Goal: Navigation & Orientation: Find specific page/section

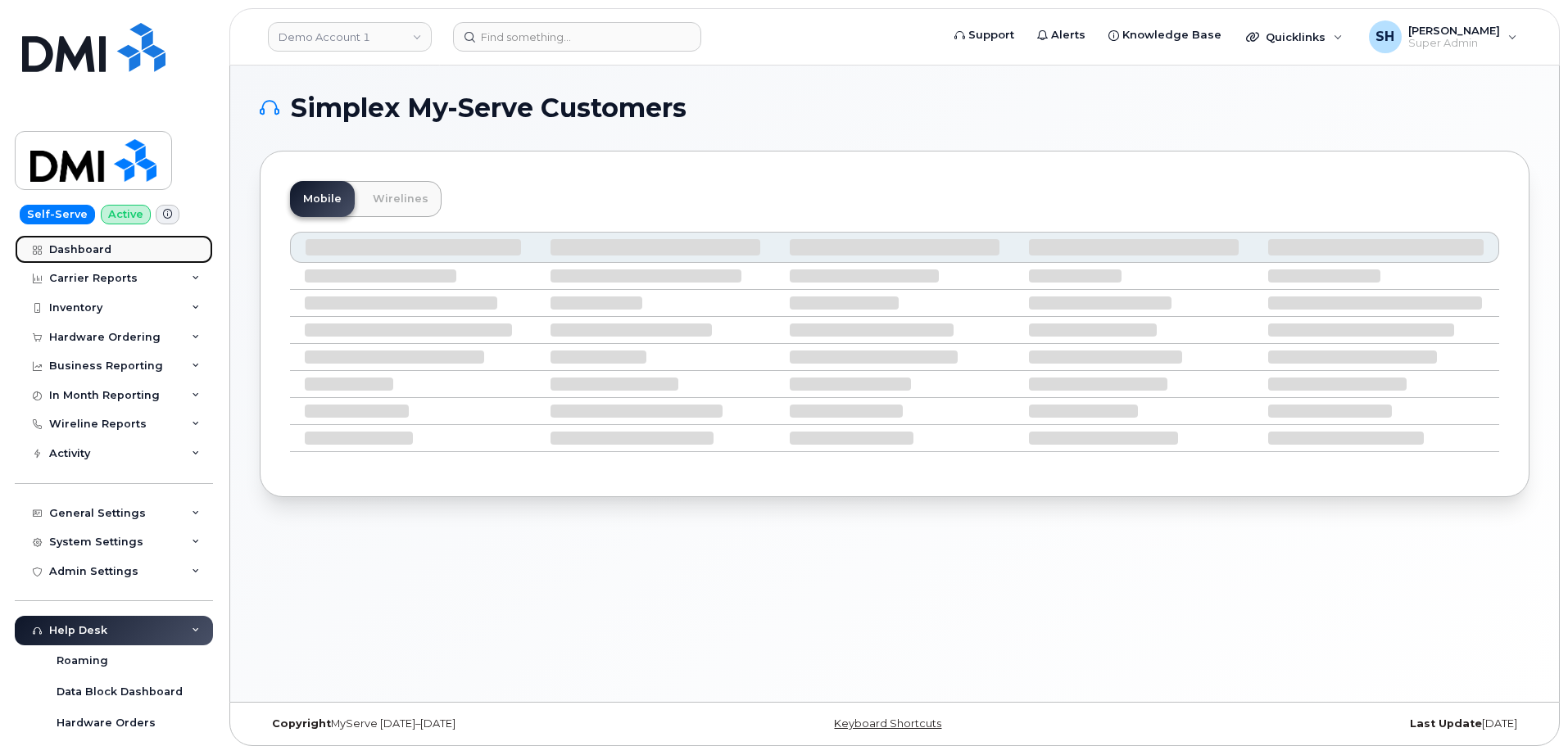
click at [60, 249] on div "Dashboard" at bounding box center [80, 249] width 62 height 13
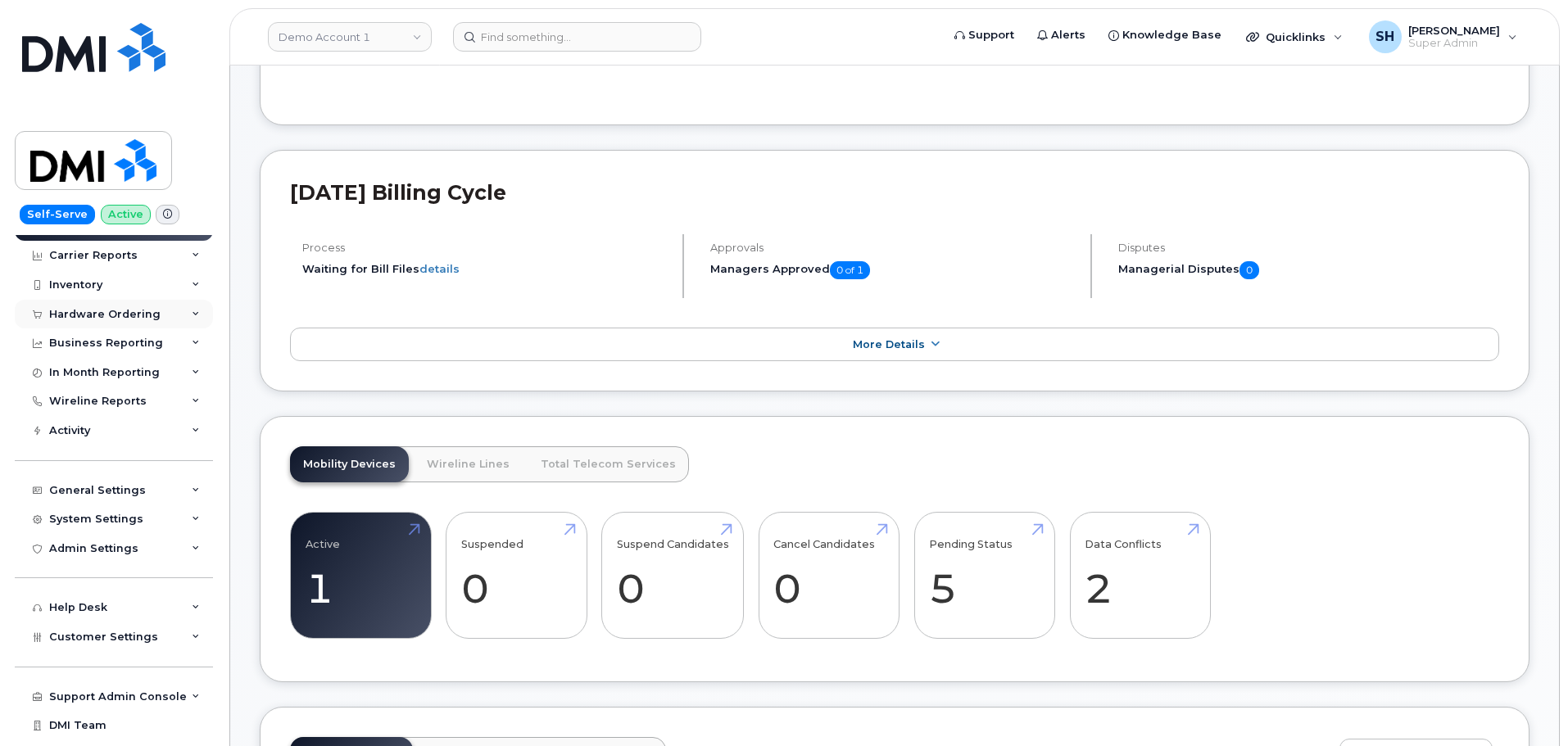
scroll to position [45, 0]
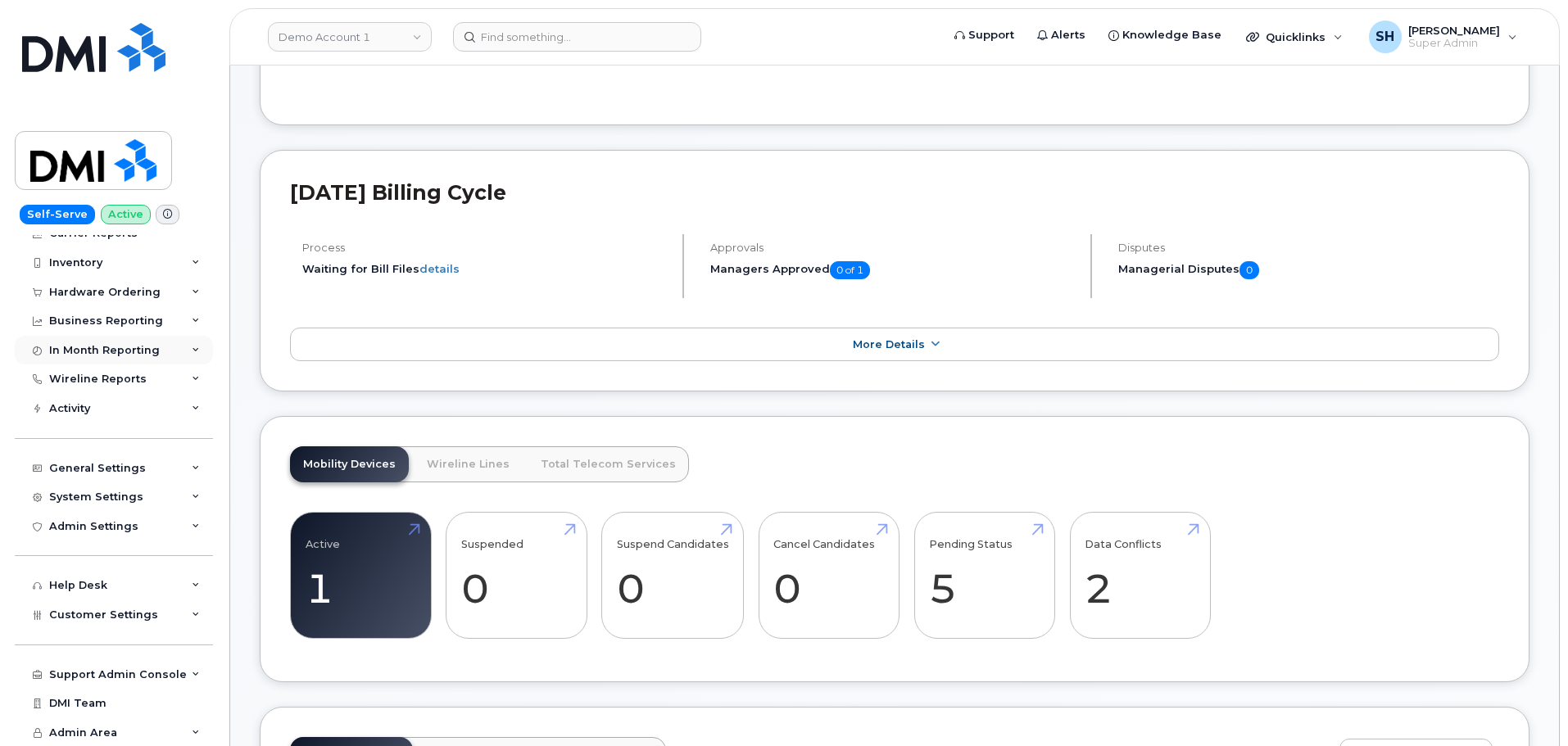
click at [133, 354] on div "In Month Reporting" at bounding box center [105, 349] width 111 height 13
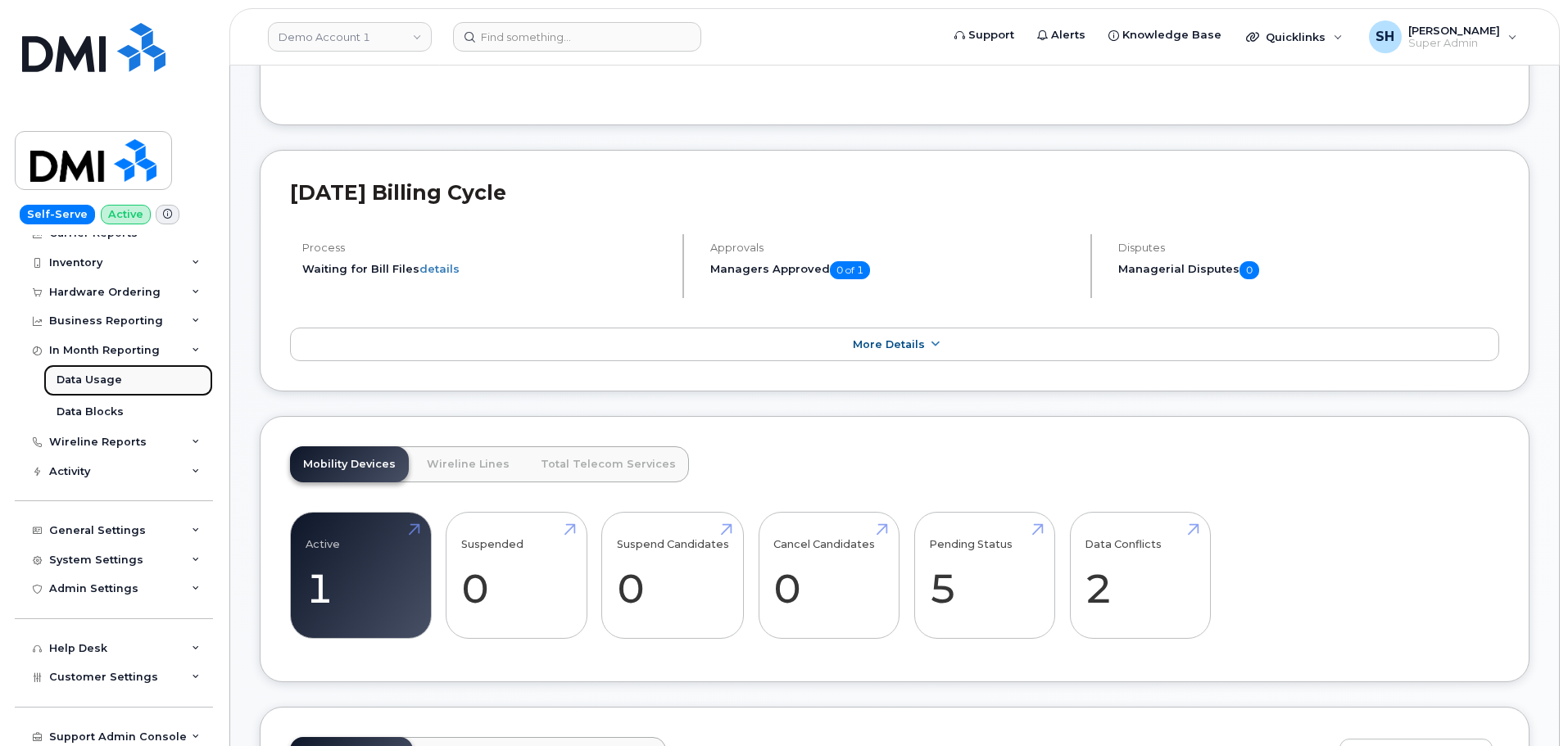
click at [98, 376] on div "Data Usage" at bounding box center [89, 379] width 65 height 15
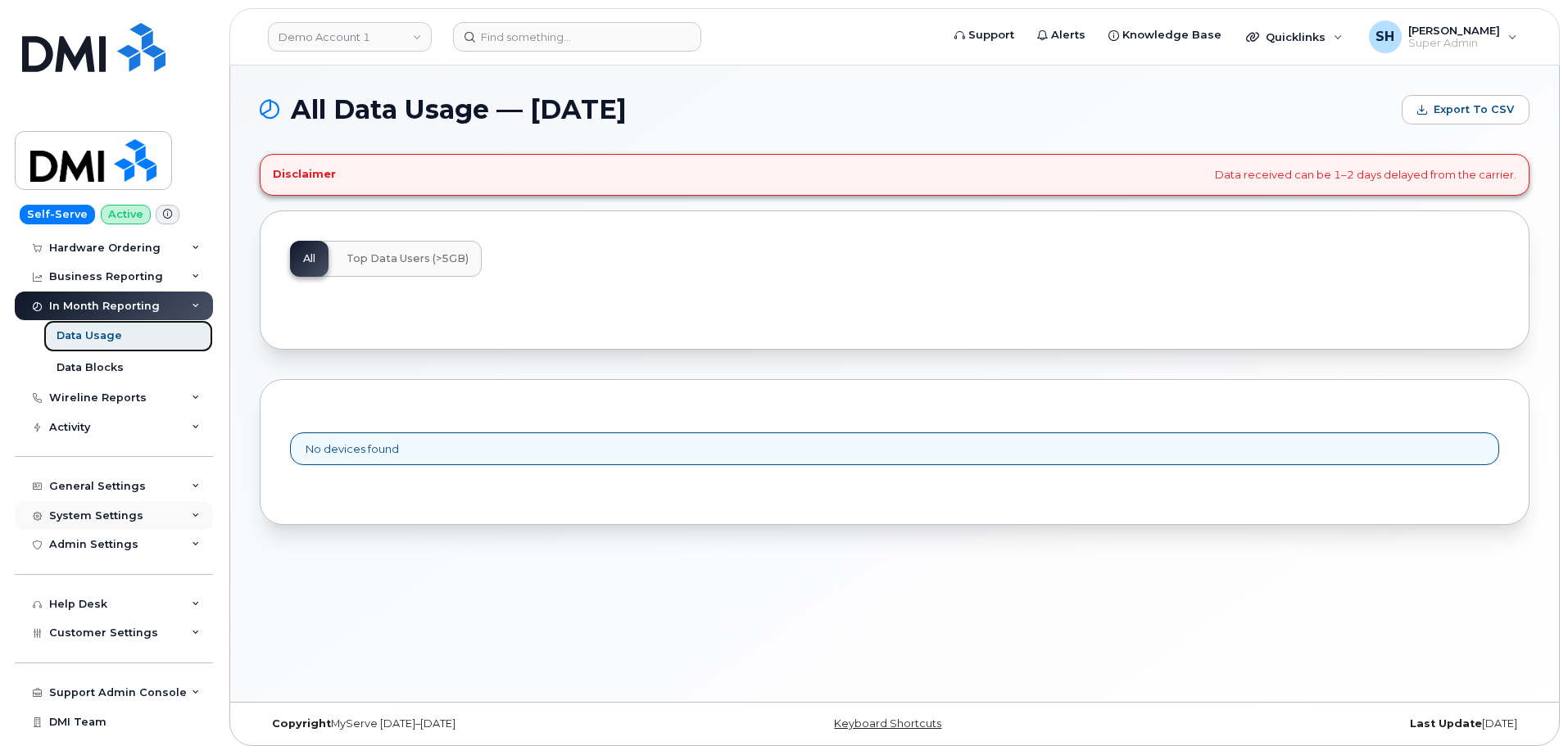
scroll to position [109, 0]
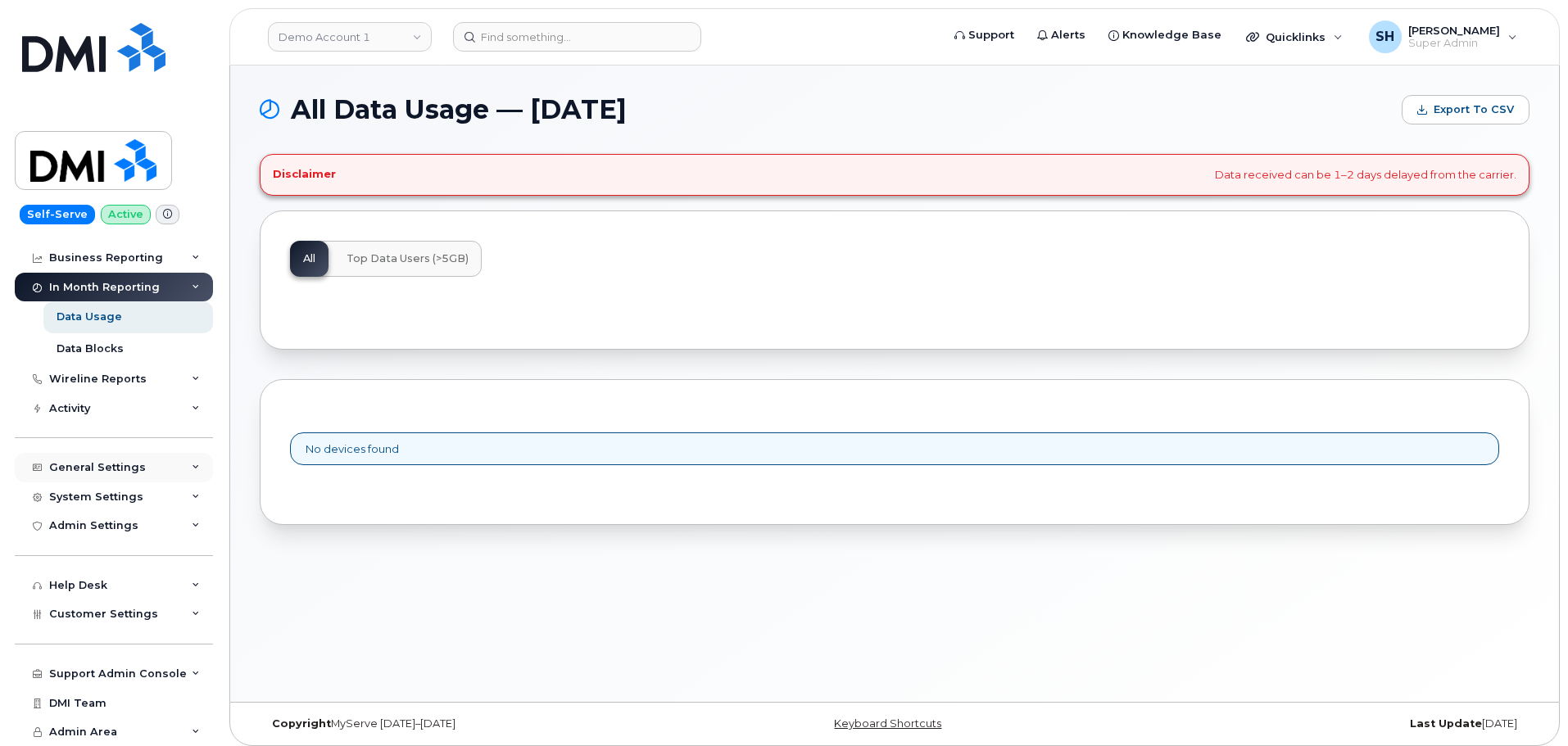
click at [82, 469] on div "General Settings" at bounding box center [98, 467] width 97 height 13
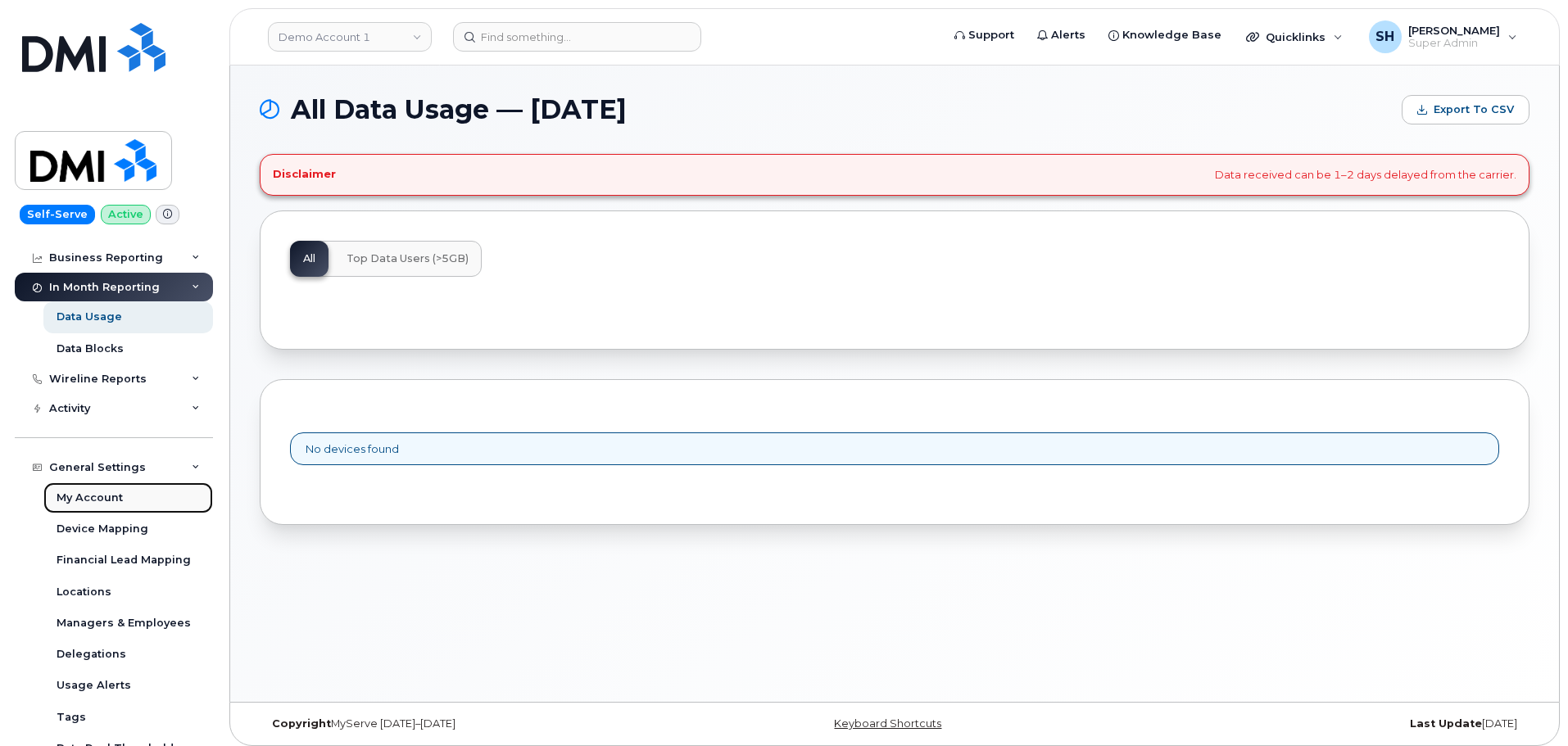
click at [98, 492] on div "My Account" at bounding box center [89, 497] width 66 height 15
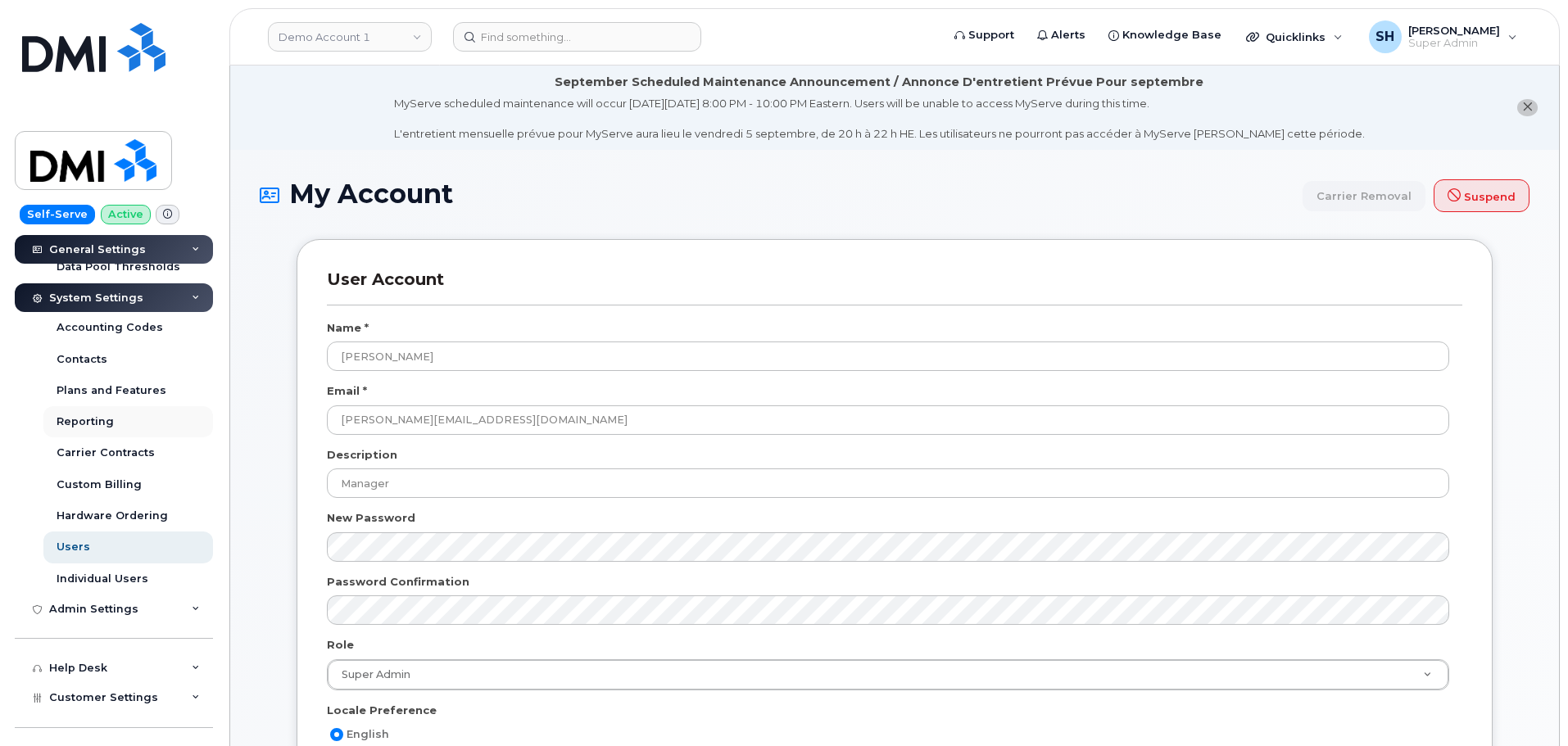
scroll to position [573, 0]
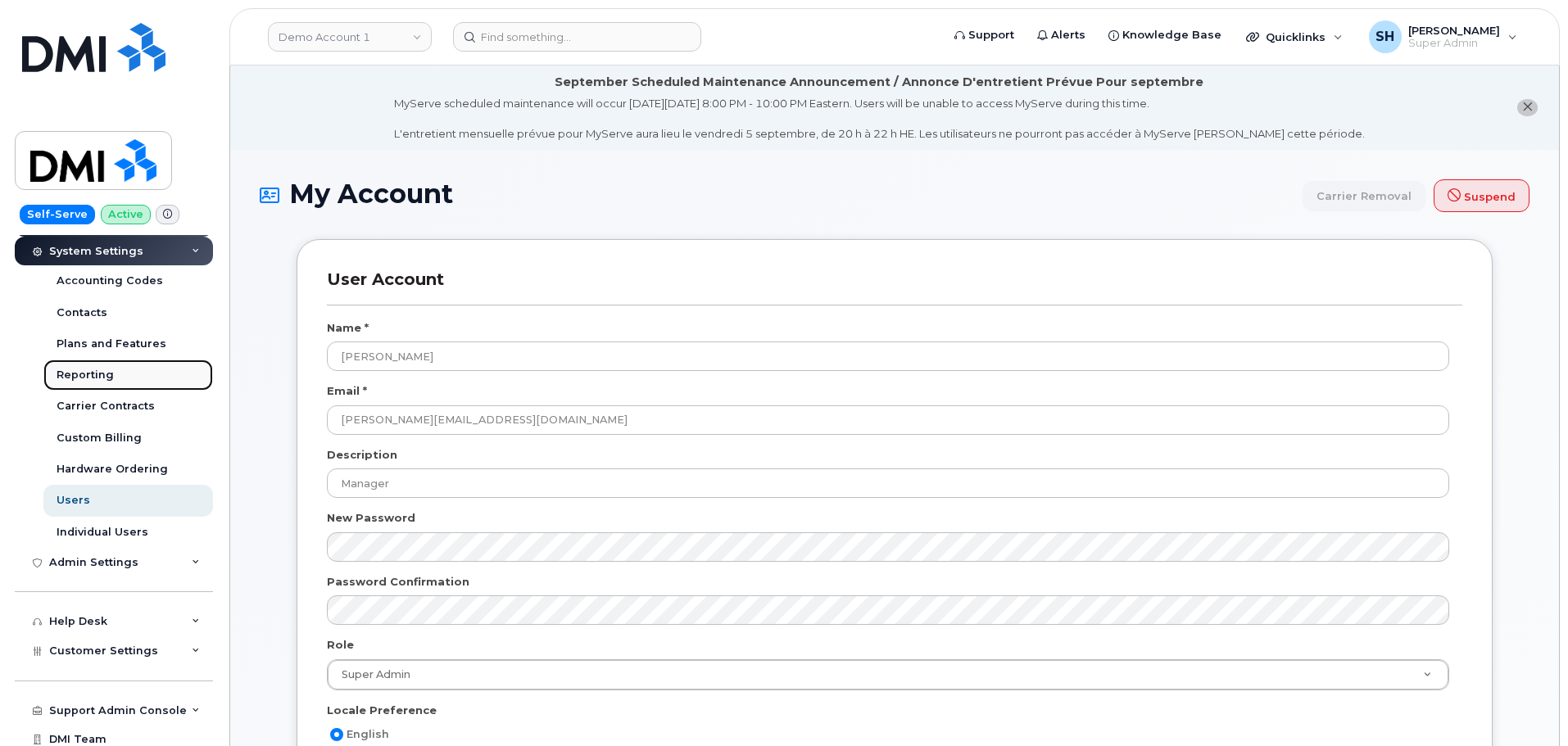
click at [101, 375] on div "Reporting" at bounding box center [85, 375] width 57 height 15
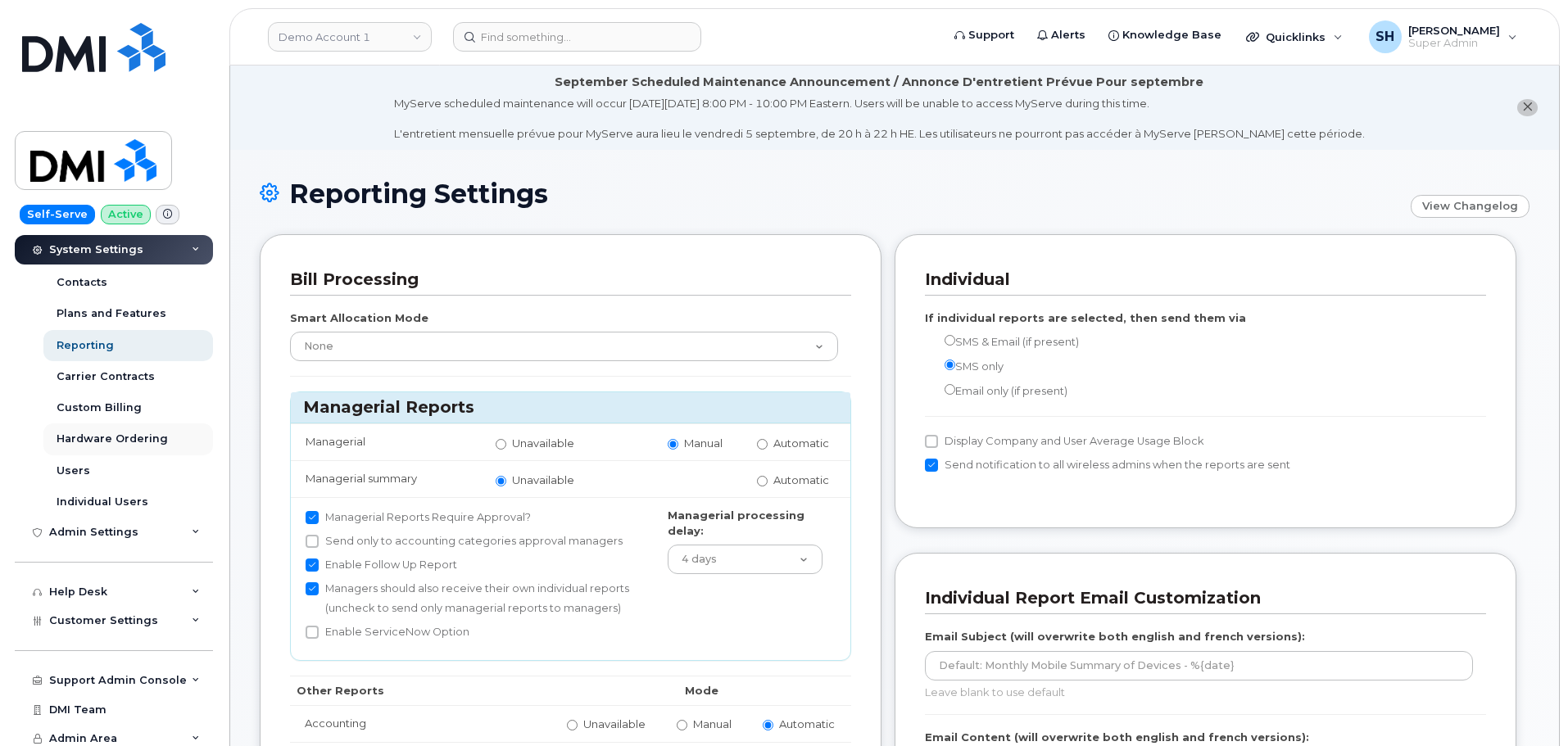
scroll to position [328, 0]
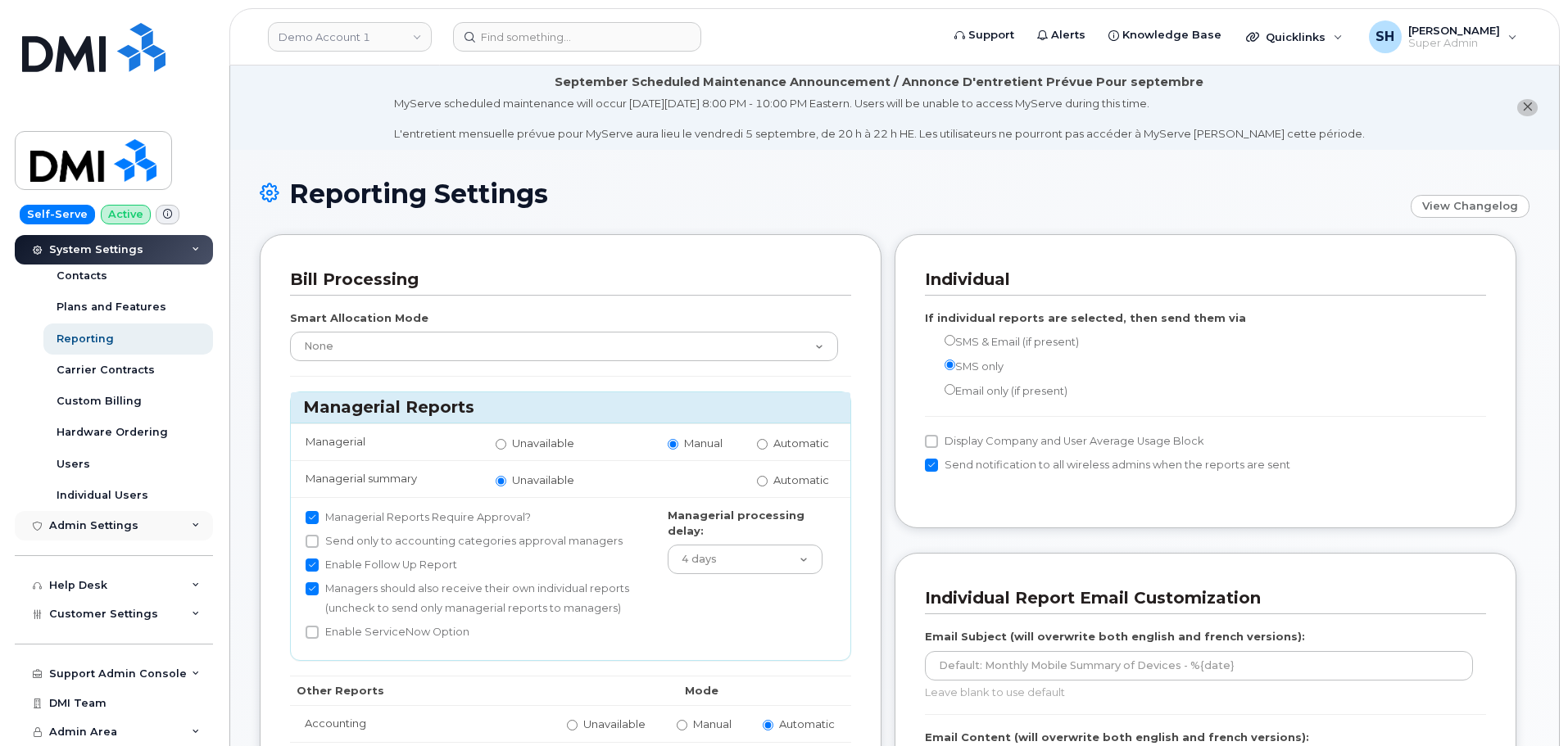
click at [122, 528] on div "Admin Settings" at bounding box center [94, 525] width 89 height 13
click at [111, 584] on div "Integrations" at bounding box center [91, 586] width 70 height 15
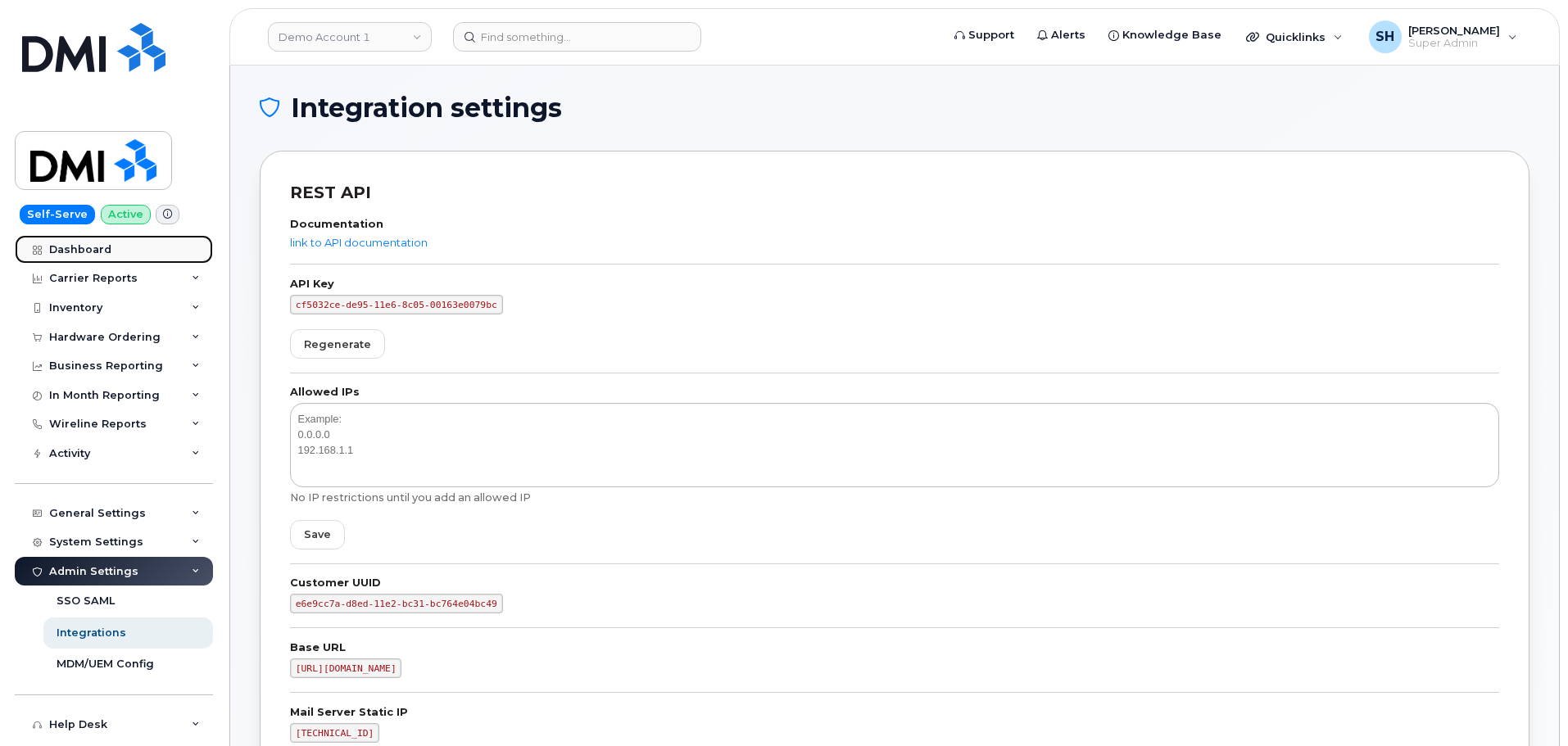
click at [99, 251] on div "Dashboard" at bounding box center [80, 249] width 62 height 13
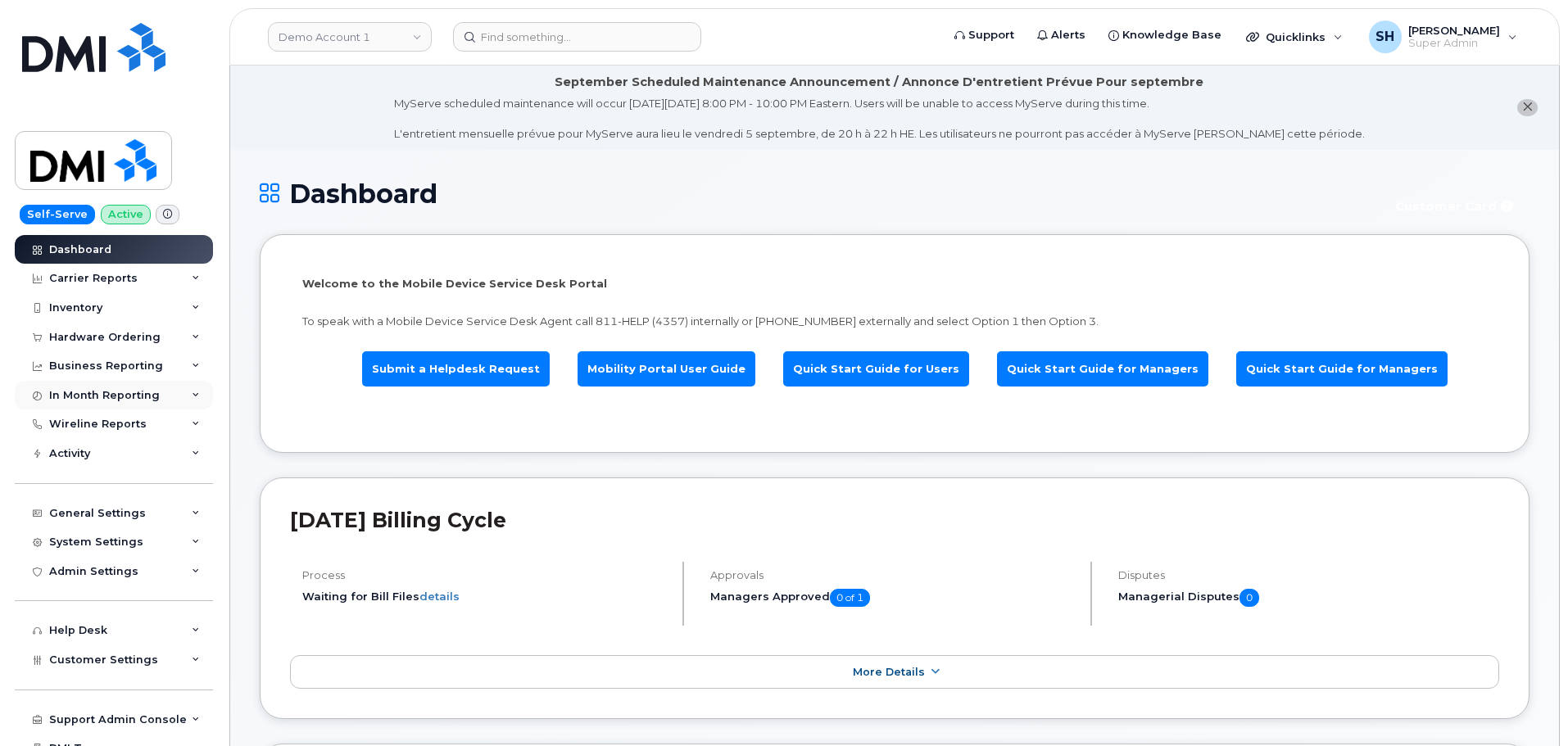
click at [114, 391] on div "In Month Reporting" at bounding box center [105, 395] width 111 height 13
